Goal: Use online tool/utility: Utilize a website feature to perform a specific function

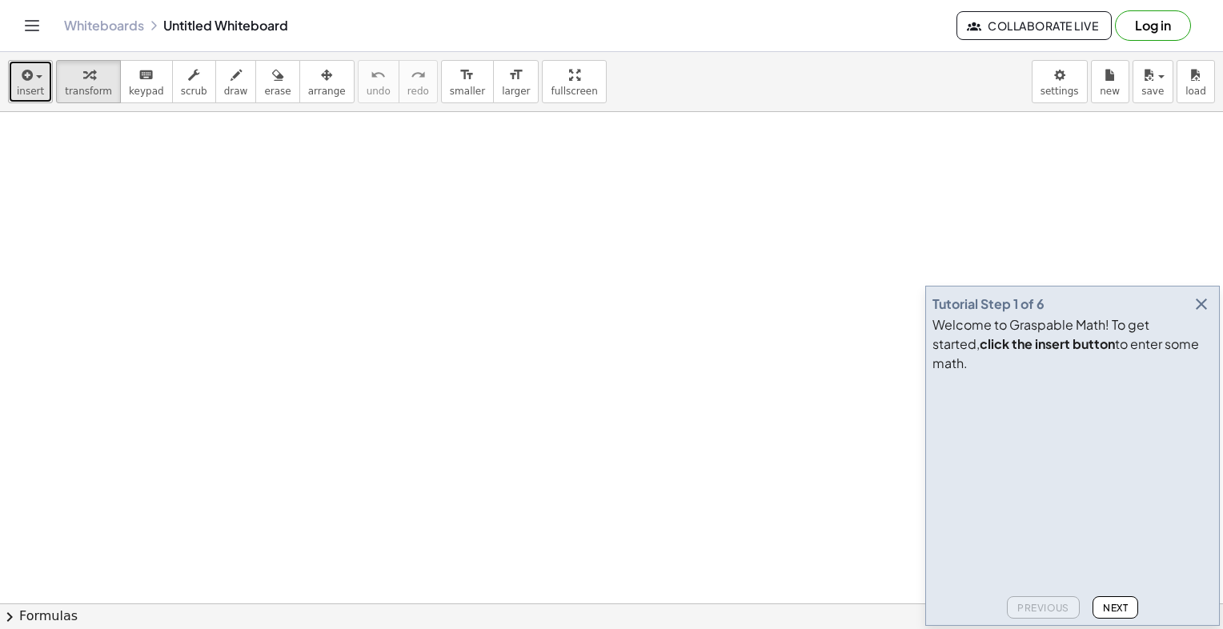
click at [36, 82] on div "button" at bounding box center [30, 74] width 27 height 19
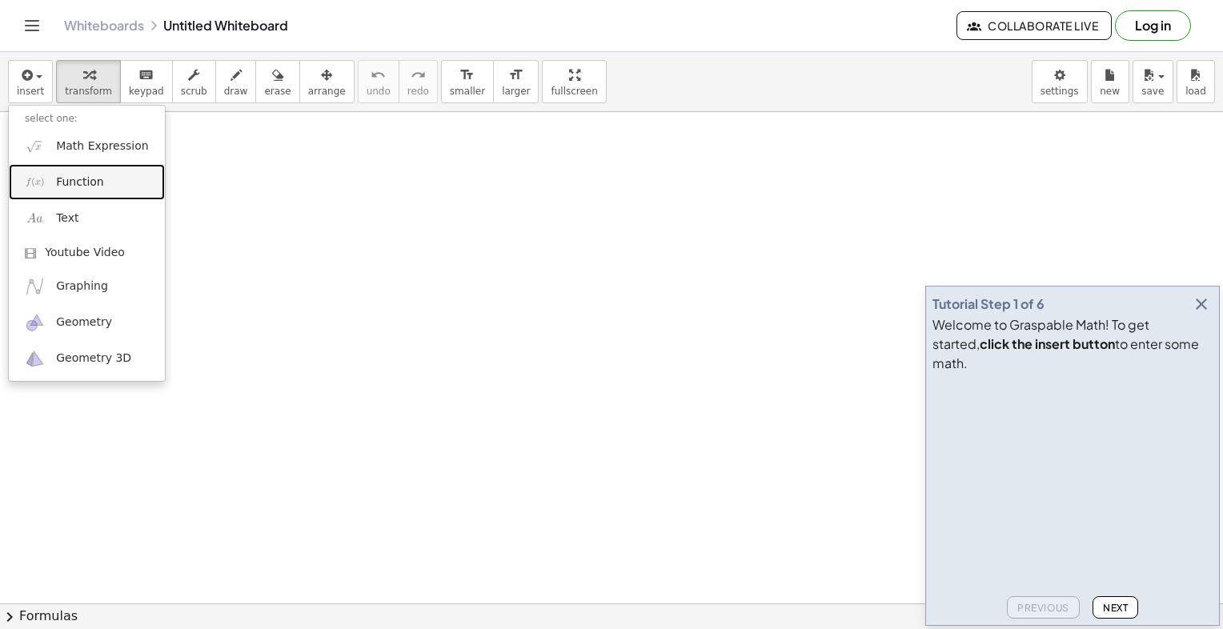
click at [103, 187] on link "Function" at bounding box center [87, 182] width 156 height 36
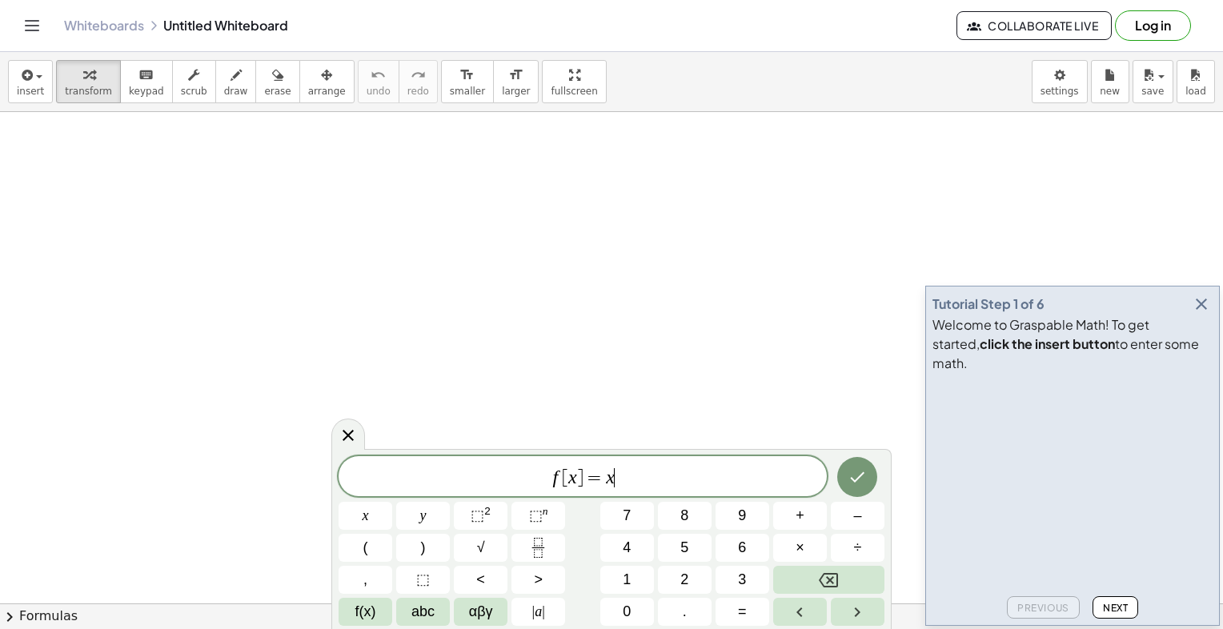
click at [659, 475] on span "f [ x ] = x ​" at bounding box center [583, 478] width 488 height 22
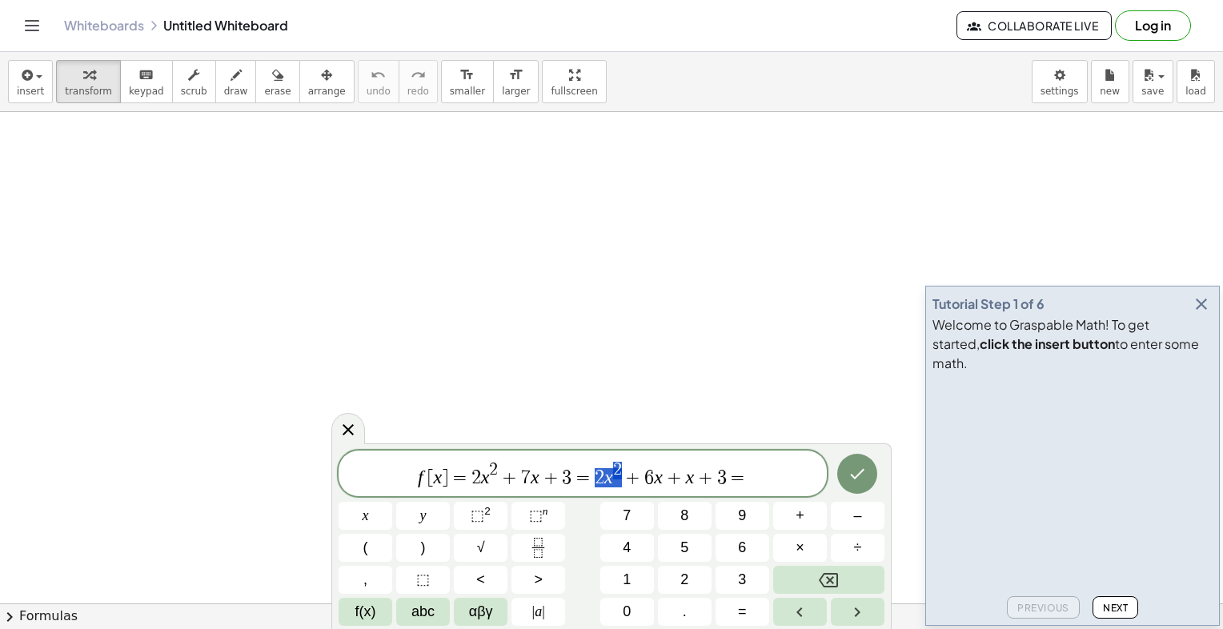
drag, startPoint x: 623, startPoint y: 472, endPoint x: 593, endPoint y: 474, distance: 29.7
click at [593, 474] on span "f [ x ] = 2 x 2 + 7 x + 3 = 2 x 2 + 6 x + x + 3 =" at bounding box center [583, 474] width 488 height 29
drag, startPoint x: 496, startPoint y: 476, endPoint x: 471, endPoint y: 476, distance: 25.6
drag, startPoint x: 548, startPoint y: 483, endPoint x: 576, endPoint y: 483, distance: 28.8
drag, startPoint x: 700, startPoint y: 481, endPoint x: 725, endPoint y: 480, distance: 24.9
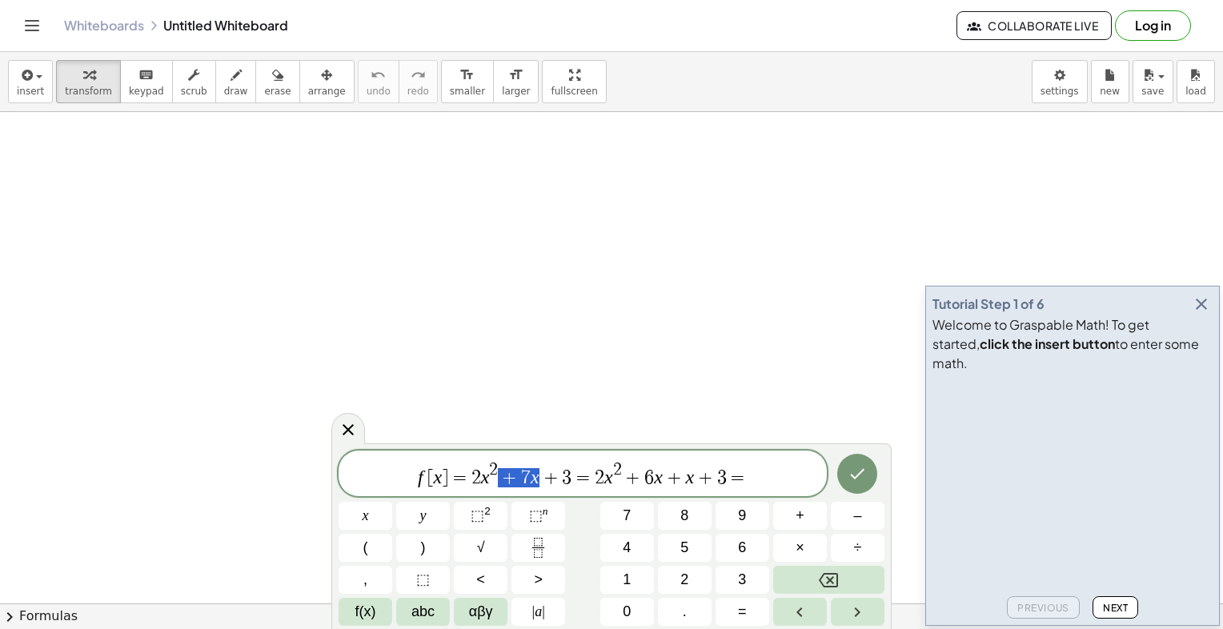
drag, startPoint x: 500, startPoint y: 478, endPoint x: 539, endPoint y: 480, distance: 38.5
drag, startPoint x: 625, startPoint y: 482, endPoint x: 695, endPoint y: 476, distance: 70.7
click at [738, 480] on span "=" at bounding box center [738, 477] width 23 height 19
drag, startPoint x: 596, startPoint y: 476, endPoint x: 663, endPoint y: 473, distance: 67.3
click at [747, 475] on span "=" at bounding box center [738, 477] width 23 height 19
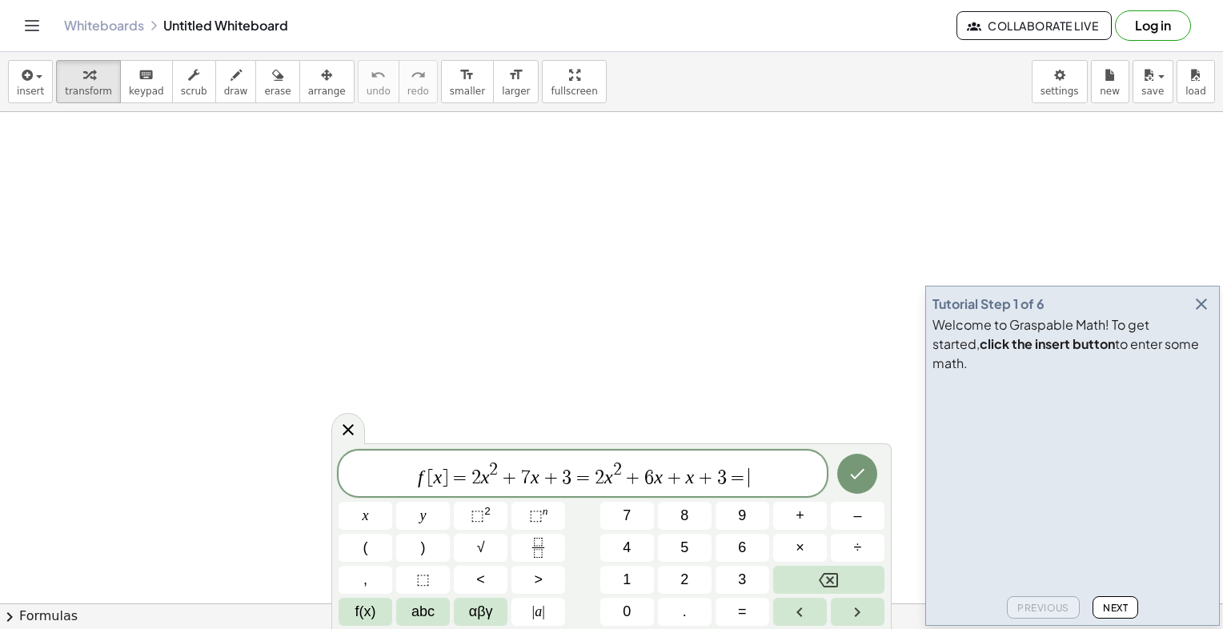
click at [747, 475] on span "=" at bounding box center [738, 477] width 23 height 19
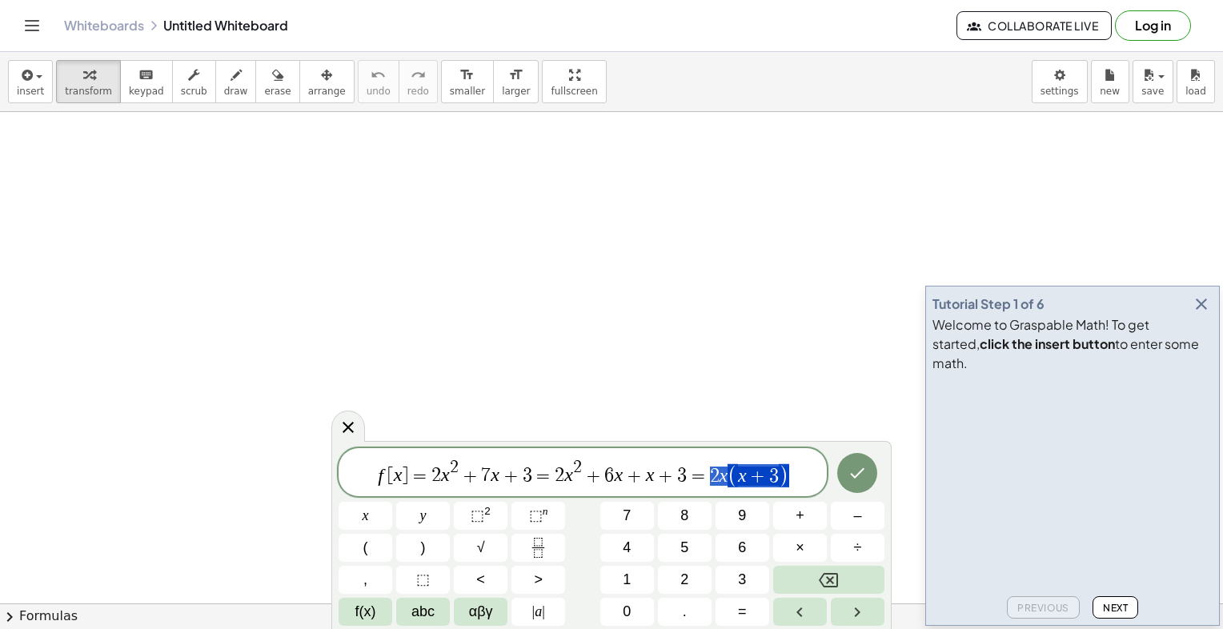
drag, startPoint x: 790, startPoint y: 472, endPoint x: 705, endPoint y: 474, distance: 85.7
click at [705, 474] on span "f [ x ] = 2 x 2 + 7 x + 3 = 2 x 2 + 6 x + x + 3 = 2 x ( x + 3 )" at bounding box center [583, 473] width 488 height 31
drag, startPoint x: 626, startPoint y: 476, endPoint x: 557, endPoint y: 479, distance: 68.9
click at [557, 479] on span "f [ x ] = 2 x 2 + 7 x + 3 = 2 x 2 + 6 x + x + 3 = 2 x ( x + 3 )" at bounding box center [583, 473] width 488 height 31
drag, startPoint x: 705, startPoint y: 472, endPoint x: 763, endPoint y: 470, distance: 58.5
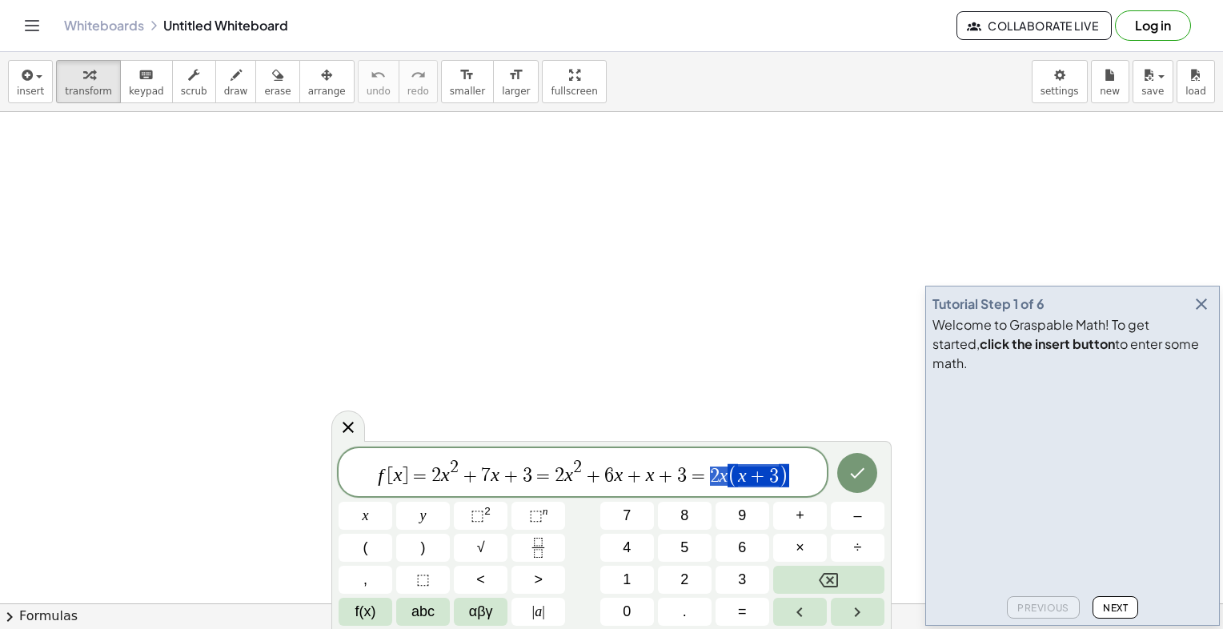
click at [763, 470] on span "f [ x ] = 2 x 2 + 7 x + 3 = 2 x 2 + 6 x + x + 3 = 2 x ( x + 3 )" at bounding box center [583, 473] width 488 height 31
click at [796, 479] on span "f [ x ] = 2 x 2 + 7 x + 3 = 2 x 2 + 6 x + x + 3 = 2 x ( x + 3 )" at bounding box center [583, 473] width 488 height 31
drag, startPoint x: 630, startPoint y: 473, endPoint x: 673, endPoint y: 472, distance: 42.5
click at [673, 472] on span "f [ x ] = 2 x 2 + 7 x + 3 = 2 x 2 + 6 x + x + 3 = 2 x ( x + 3 ) +" at bounding box center [583, 473] width 488 height 31
drag, startPoint x: 612, startPoint y: 479, endPoint x: 673, endPoint y: 477, distance: 60.9
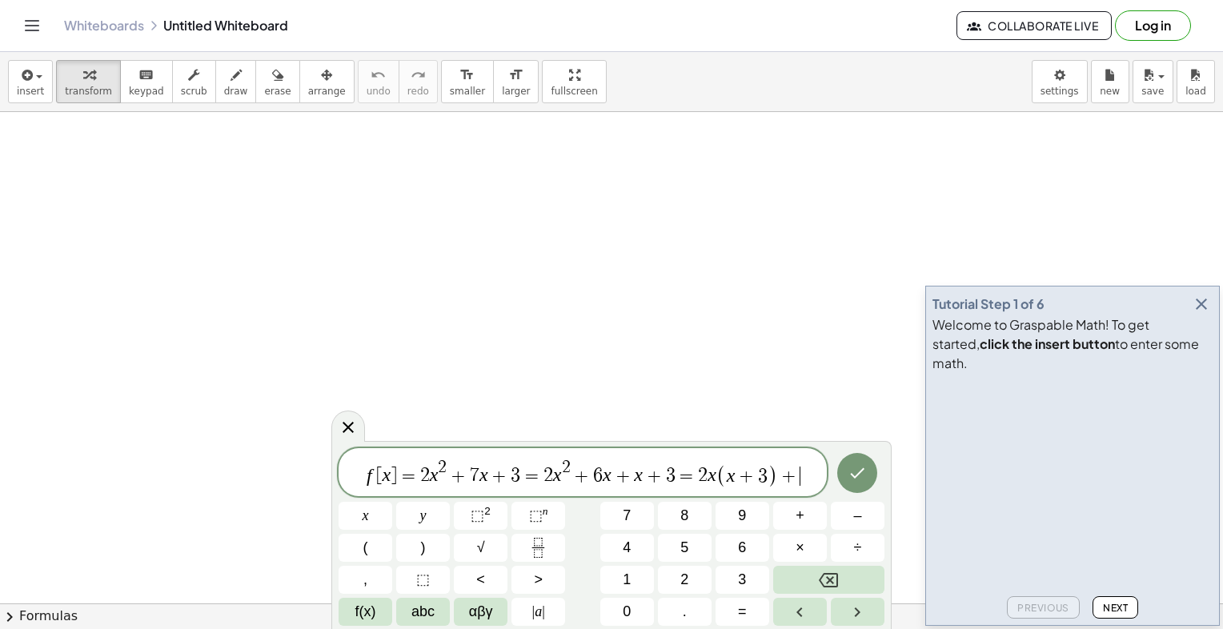
click at [794, 480] on span "+" at bounding box center [789, 476] width 23 height 19
drag, startPoint x: 649, startPoint y: 473, endPoint x: 691, endPoint y: 479, distance: 42.0
drag, startPoint x: 745, startPoint y: 476, endPoint x: 770, endPoint y: 476, distance: 25.6
click at [644, 486] on span "f [ x ] = 2 x 2 + 7 x + 3 = 2 x 2 + 6 x + x + 3 = 2 ​ x ( x + 3 ) + 1 ( x + 3 )…" at bounding box center [583, 473] width 488 height 31
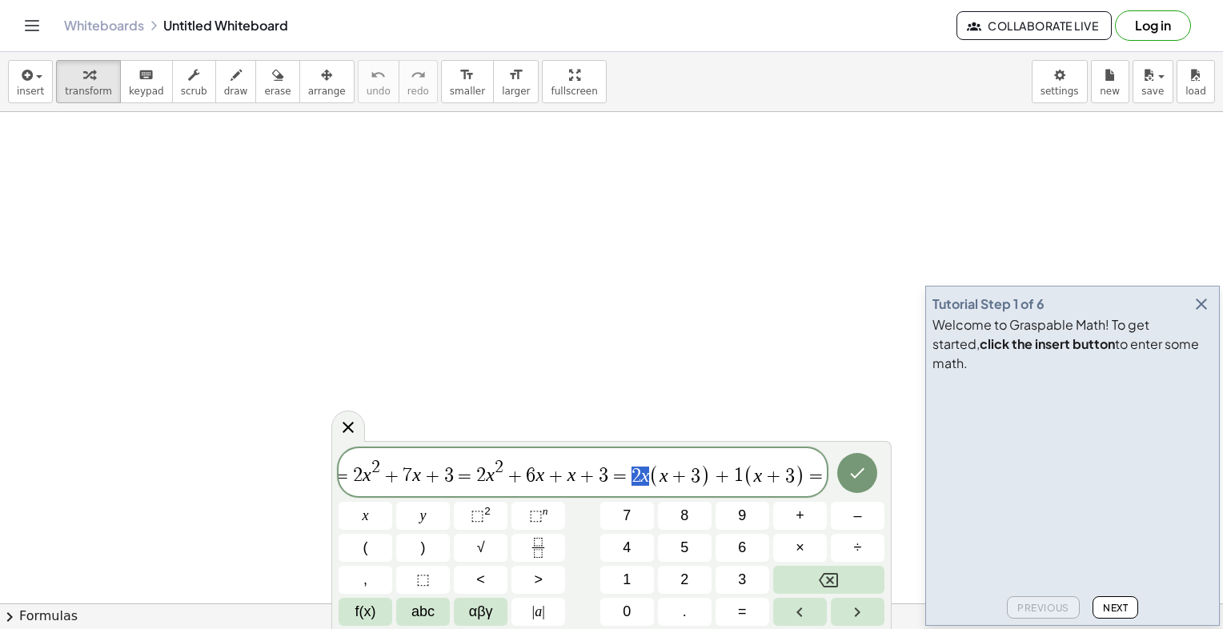
drag, startPoint x: 633, startPoint y: 468, endPoint x: 645, endPoint y: 469, distance: 12.1
drag, startPoint x: 717, startPoint y: 471, endPoint x: 741, endPoint y: 472, distance: 24.1
click at [816, 479] on span "=" at bounding box center [816, 476] width 23 height 19
drag, startPoint x: 690, startPoint y: 472, endPoint x: 752, endPoint y: 469, distance: 61.7
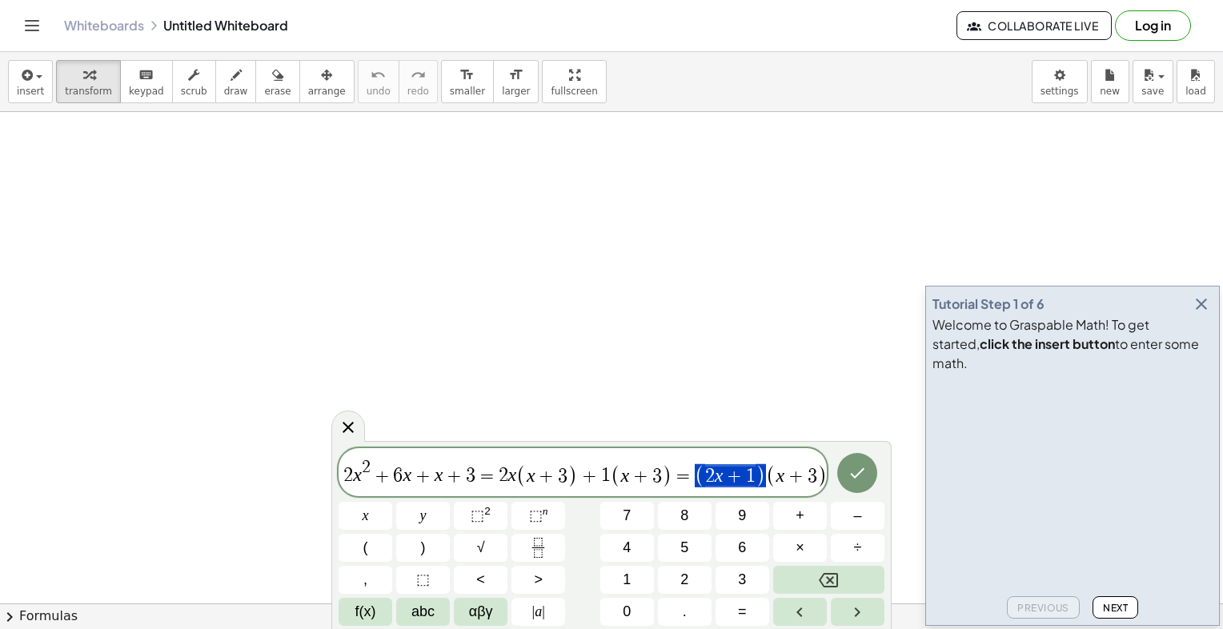
click at [752, 469] on span "f [ x ] = 2 x 2 + 7 x + 3 = 2 x 2 + 6 x + x + 3 = 2 x ( x + 3 ) + 1 ( x + 3 ) =…" at bounding box center [583, 473] width 488 height 31
drag, startPoint x: 765, startPoint y: 476, endPoint x: 797, endPoint y: 474, distance: 32.9
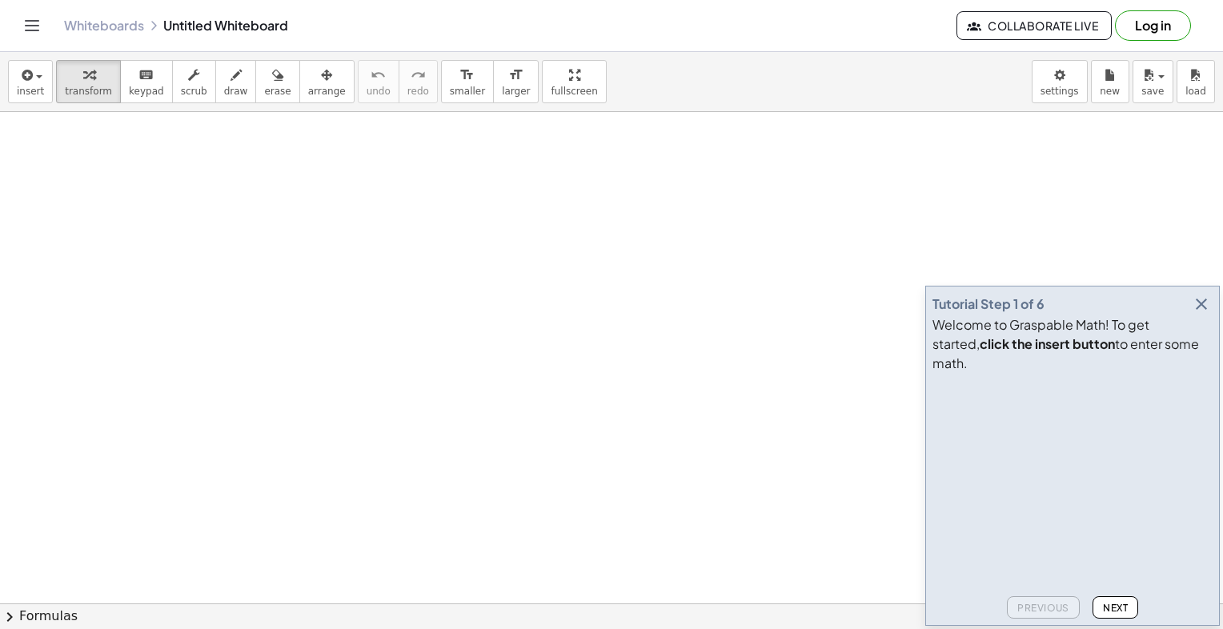
click at [43, 617] on button "chevron_right Formulas" at bounding box center [611, 617] width 1223 height 26
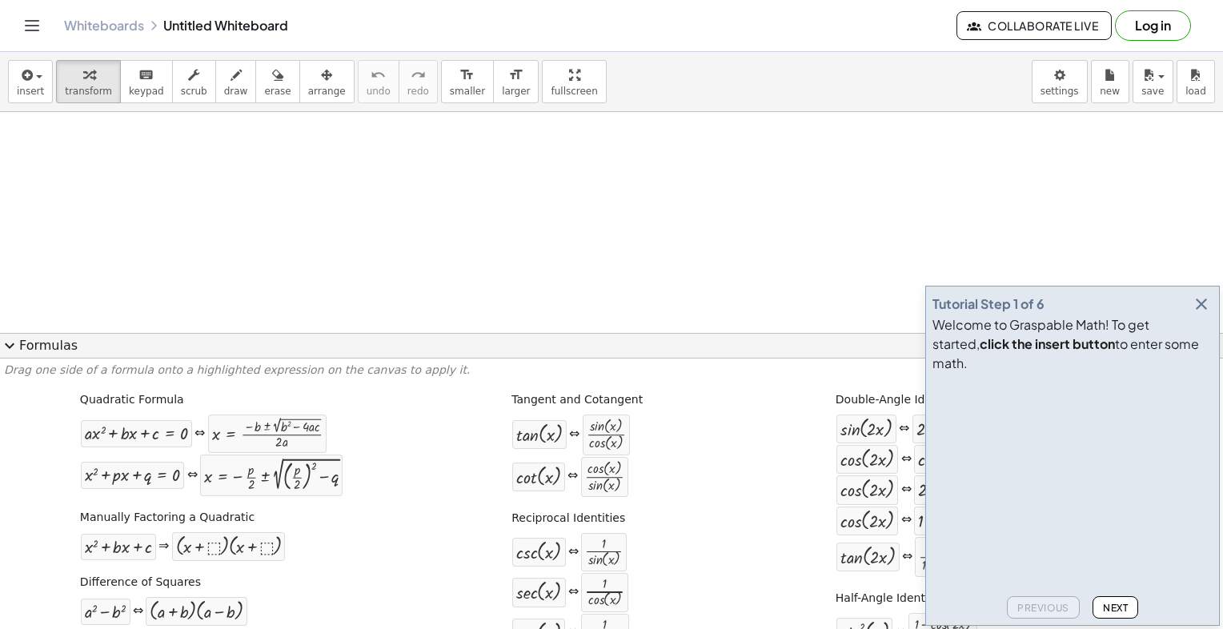
click at [29, 343] on button "expand_more Formulas" at bounding box center [611, 346] width 1223 height 26
